Goal: Transaction & Acquisition: Download file/media

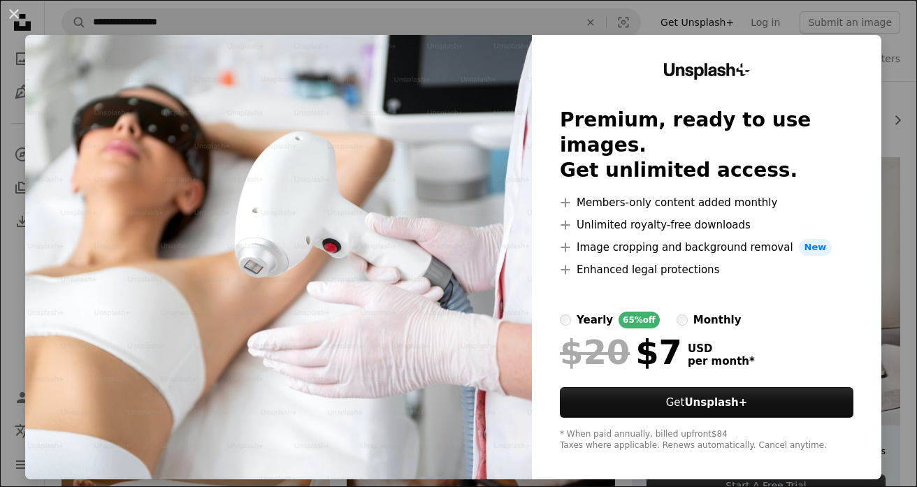
scroll to position [2, 0]
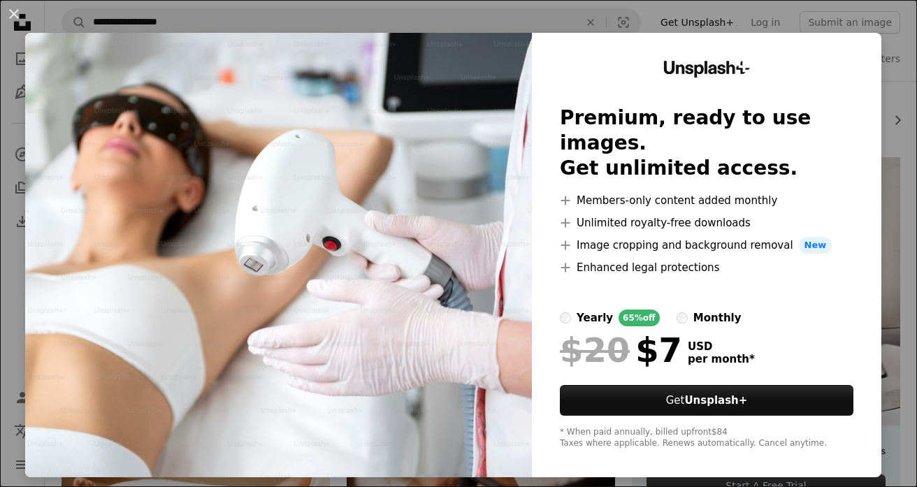
click at [761, 22] on div "An X shape Unsplash+ Premium, ready to use images. Get unlimited access. A plus…" at bounding box center [458, 243] width 917 height 487
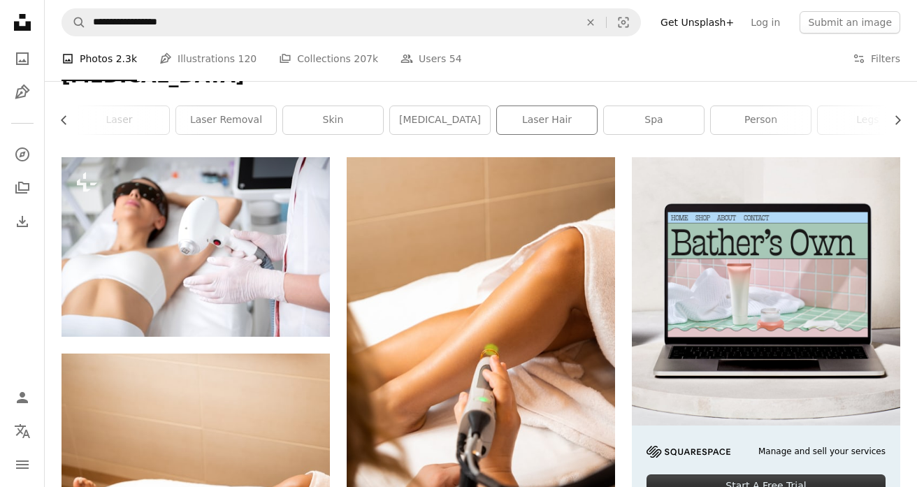
scroll to position [0, 112]
click at [884, 57] on button "Filters Filters" at bounding box center [877, 58] width 48 height 45
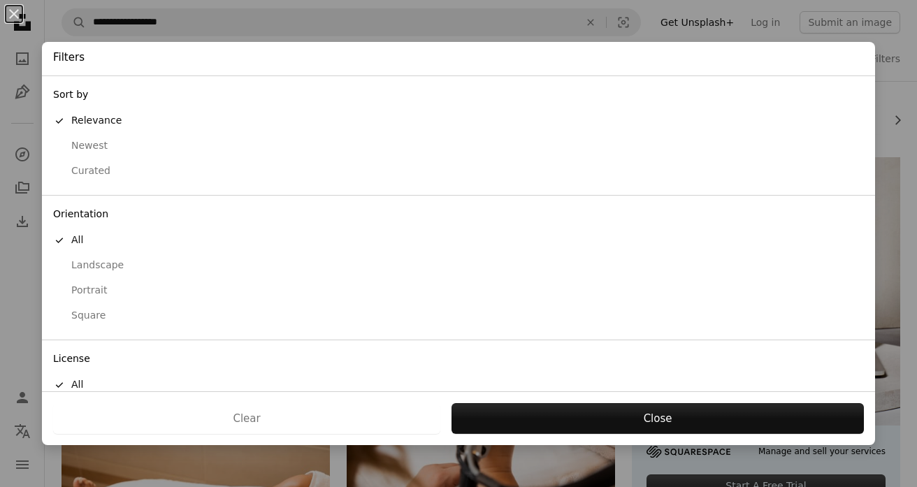
scroll to position [68, 0]
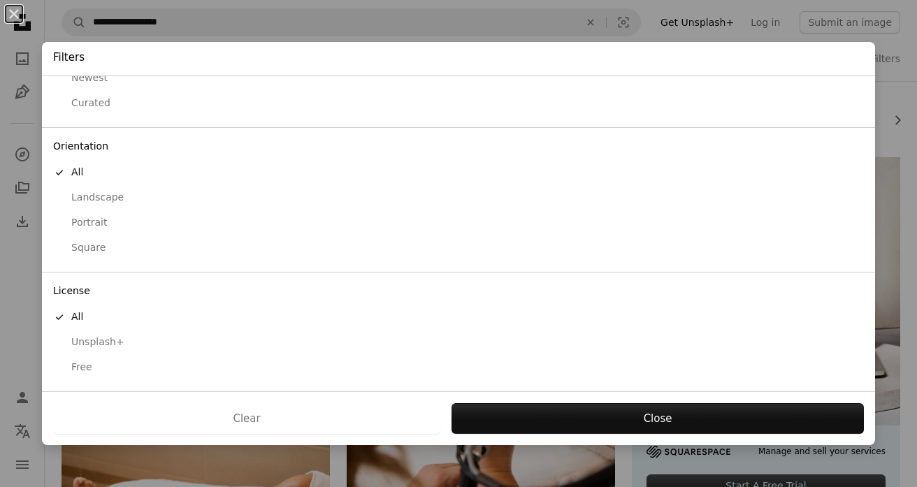
click at [85, 363] on div "Free" at bounding box center [458, 368] width 811 height 14
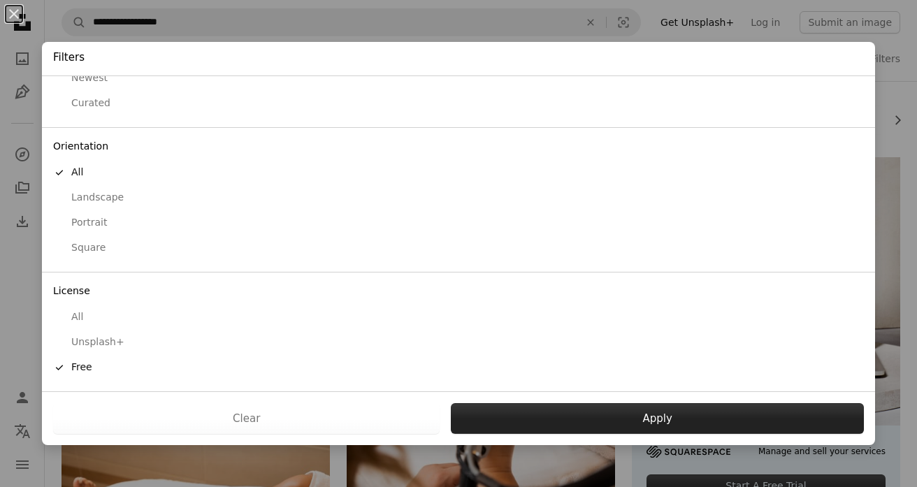
click at [609, 413] on button "Apply" at bounding box center [657, 418] width 413 height 31
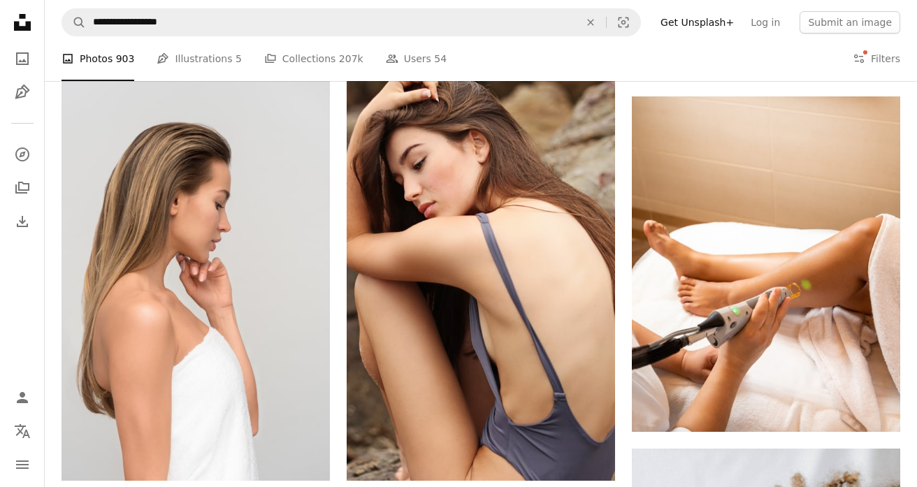
scroll to position [623, 0]
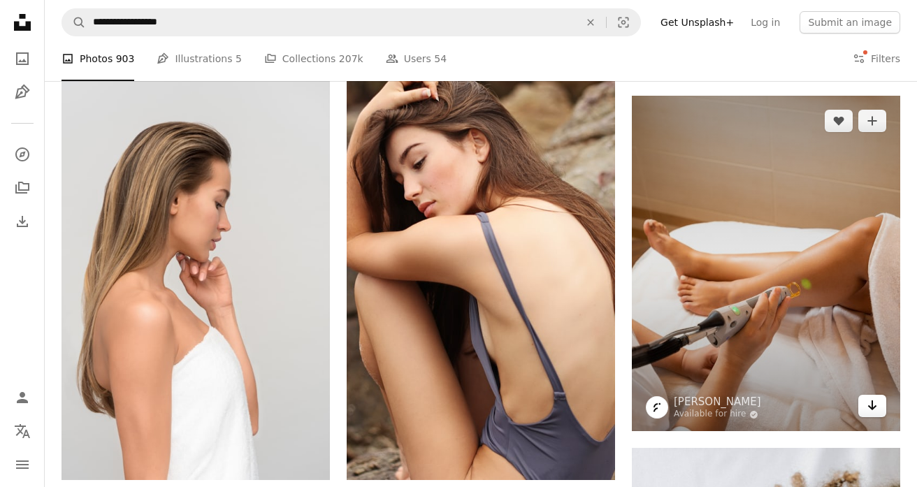
click at [875, 413] on icon "Arrow pointing down" at bounding box center [872, 405] width 11 height 17
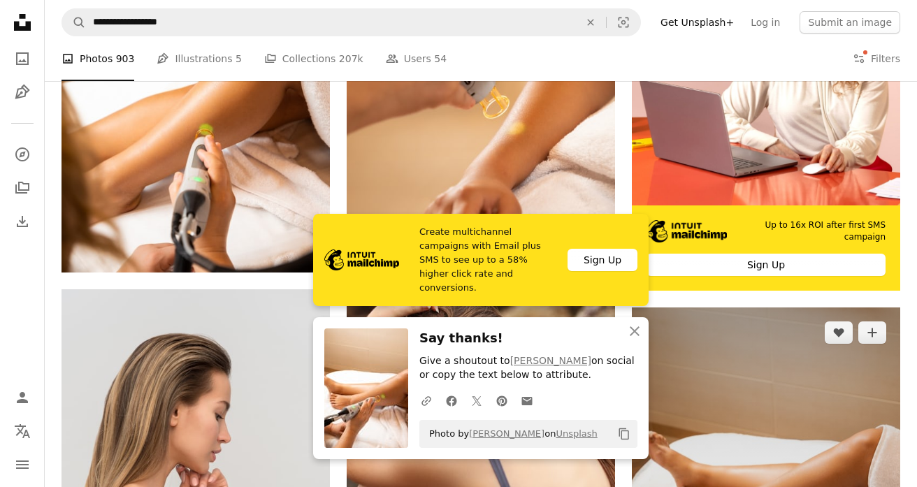
scroll to position [244, 0]
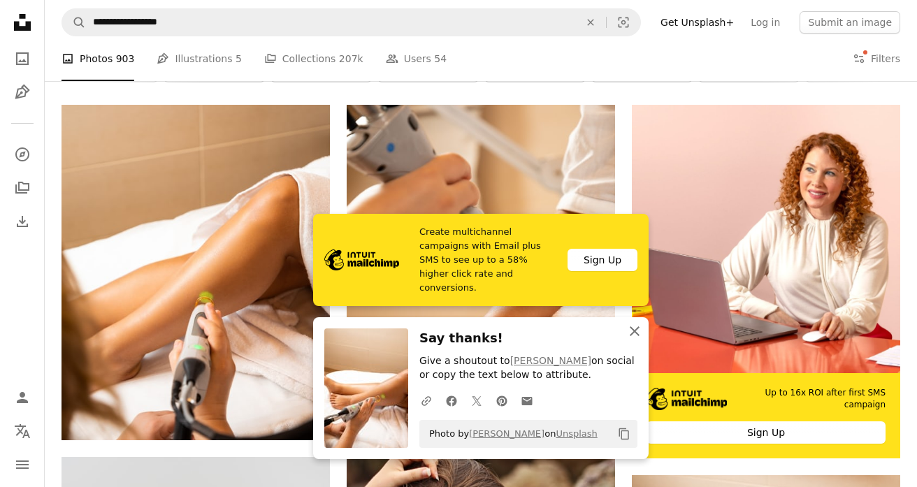
click at [633, 329] on icon "button" at bounding box center [635, 331] width 10 height 10
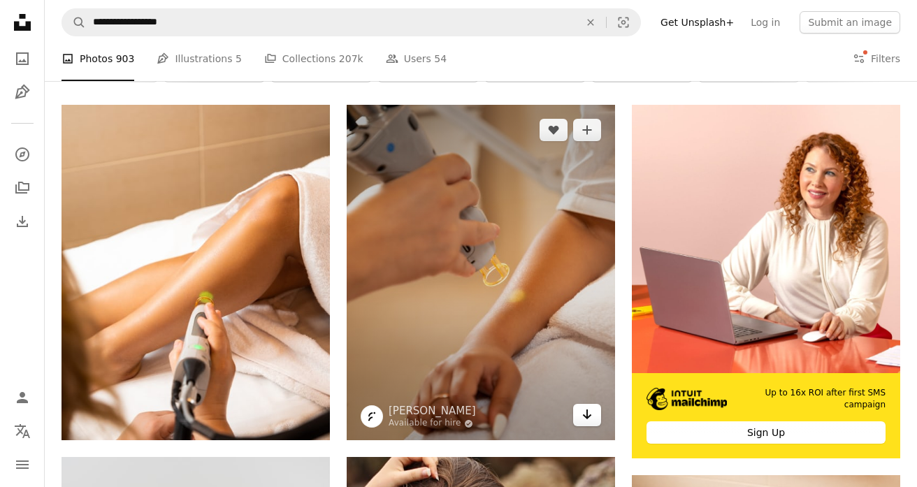
click at [586, 421] on icon "Arrow pointing down" at bounding box center [587, 414] width 11 height 17
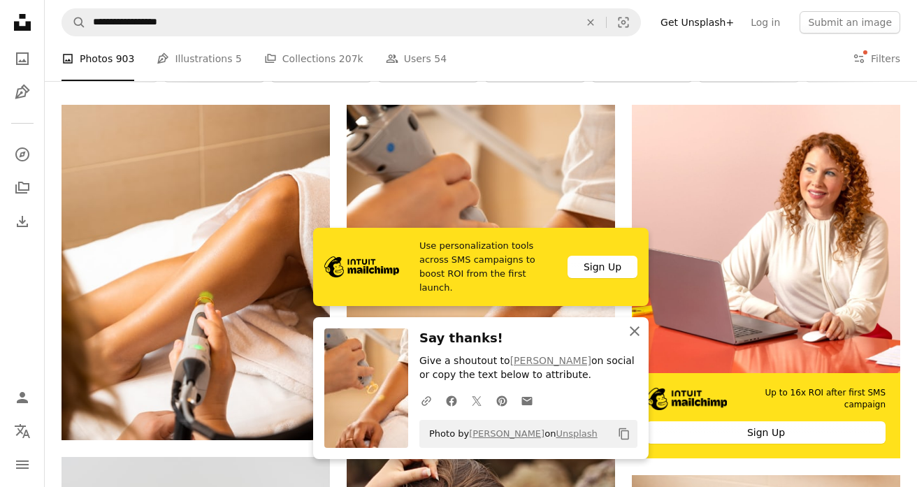
click at [641, 335] on icon "An X shape" at bounding box center [634, 331] width 17 height 17
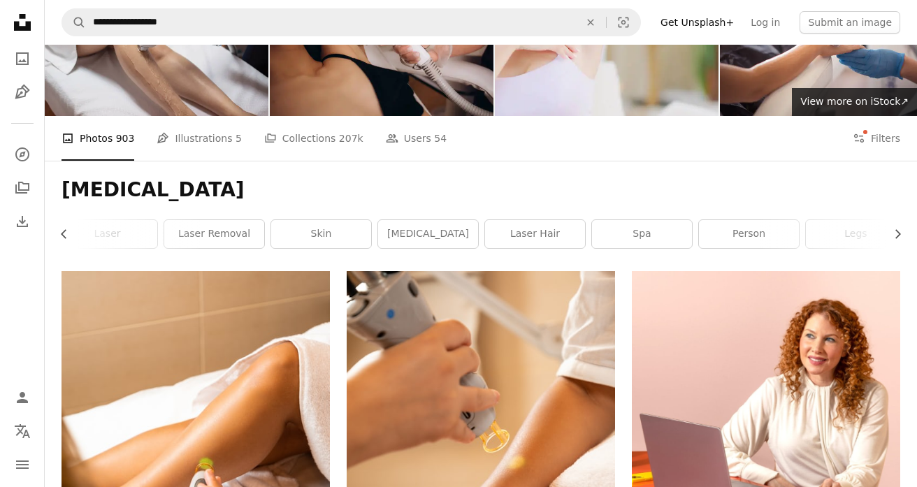
scroll to position [0, 0]
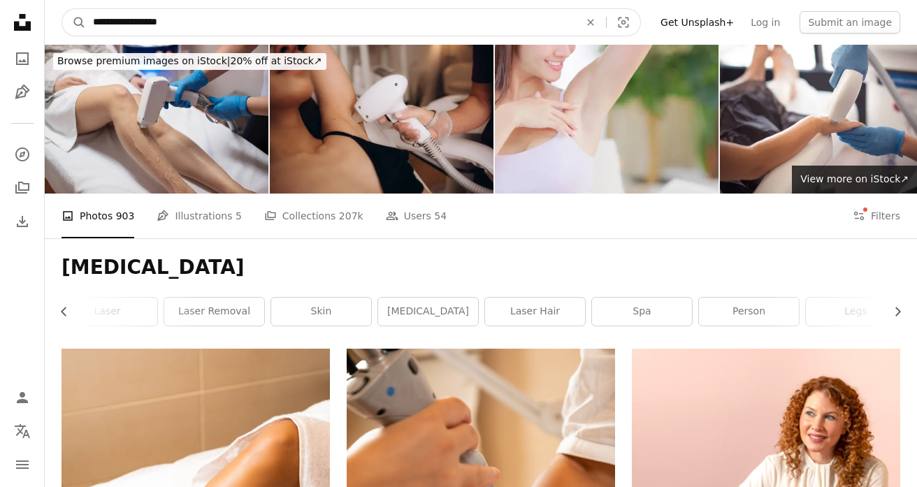
drag, startPoint x: 175, startPoint y: 16, endPoint x: 117, endPoint y: 17, distance: 58.7
click at [117, 17] on input "**********" at bounding box center [330, 22] width 489 height 27
type input "**********"
click button "A magnifying glass" at bounding box center [74, 22] width 24 height 27
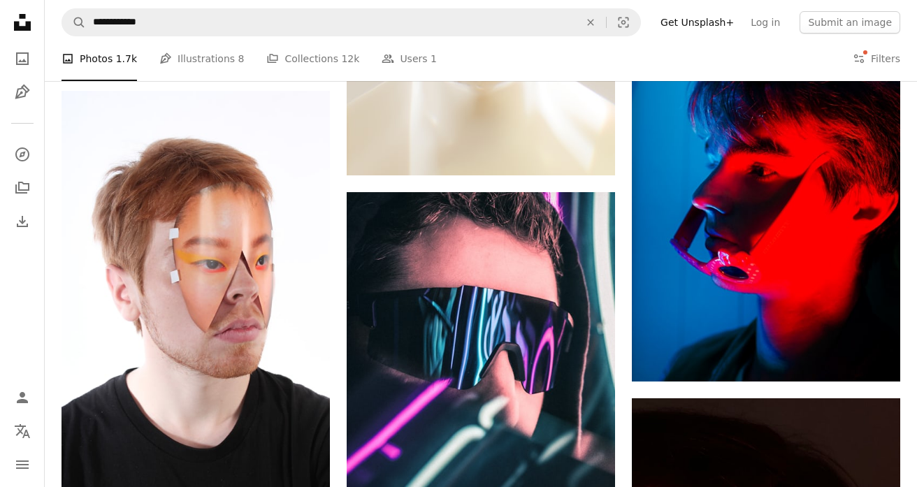
scroll to position [453, 0]
